Goal: Task Accomplishment & Management: Use online tool/utility

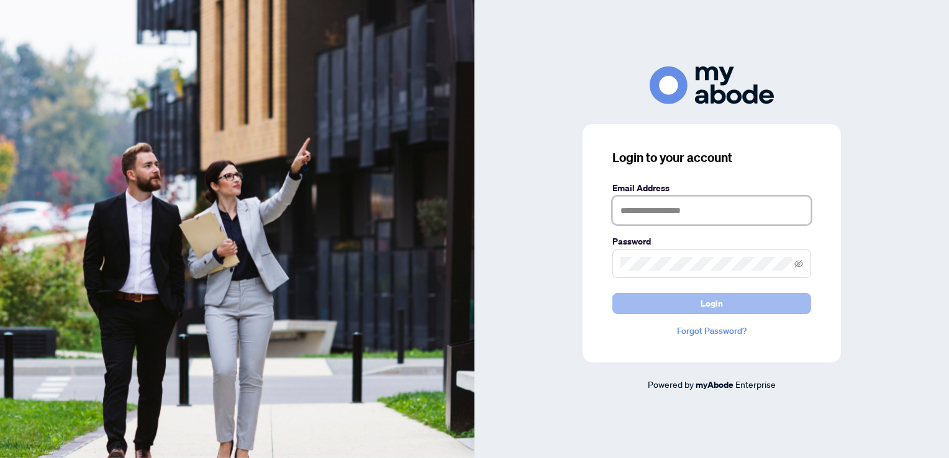
type input "**********"
click at [714, 306] on span "Login" at bounding box center [712, 304] width 22 height 20
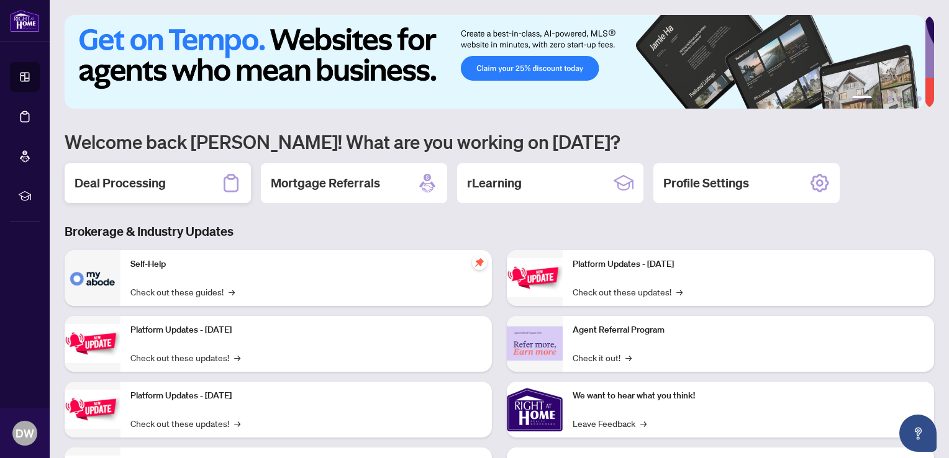
click at [122, 180] on h2 "Deal Processing" at bounding box center [120, 183] width 91 height 17
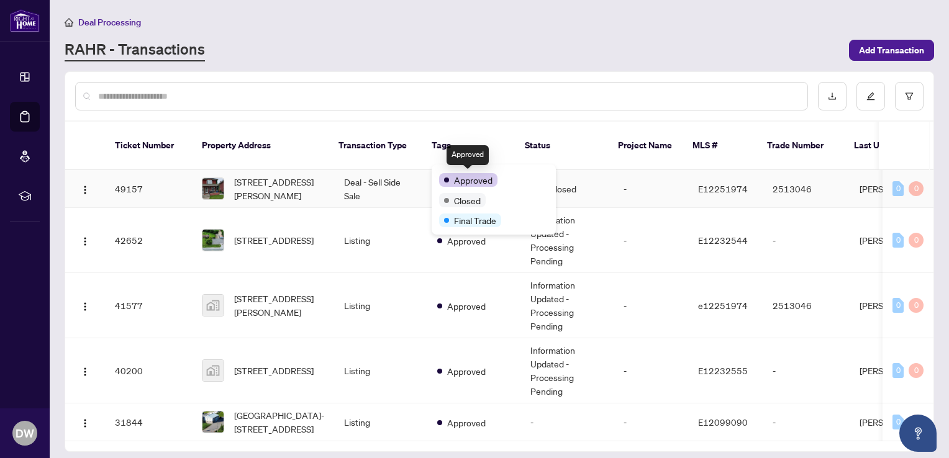
click at [471, 176] on span "Approved" at bounding box center [473, 180] width 39 height 14
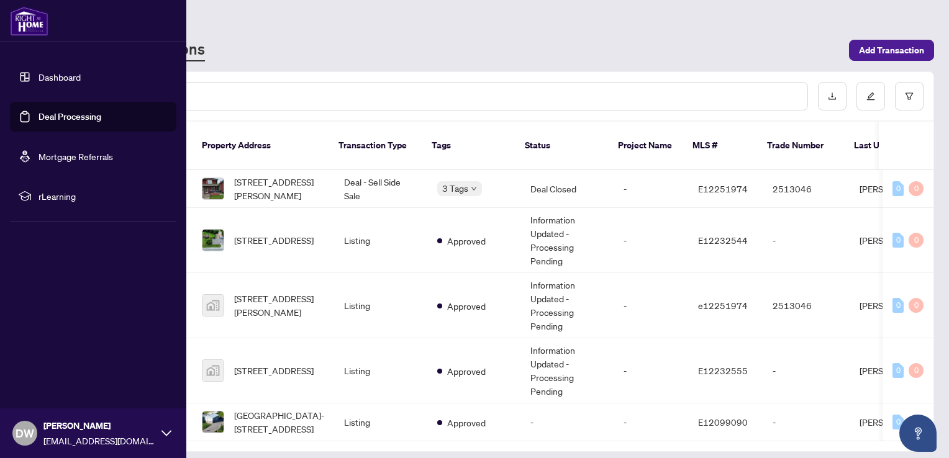
click at [164, 435] on icon at bounding box center [167, 434] width 10 height 10
click at [54, 358] on span "Logout" at bounding box center [50, 360] width 28 height 20
